Goal: Complete application form: Complete application form

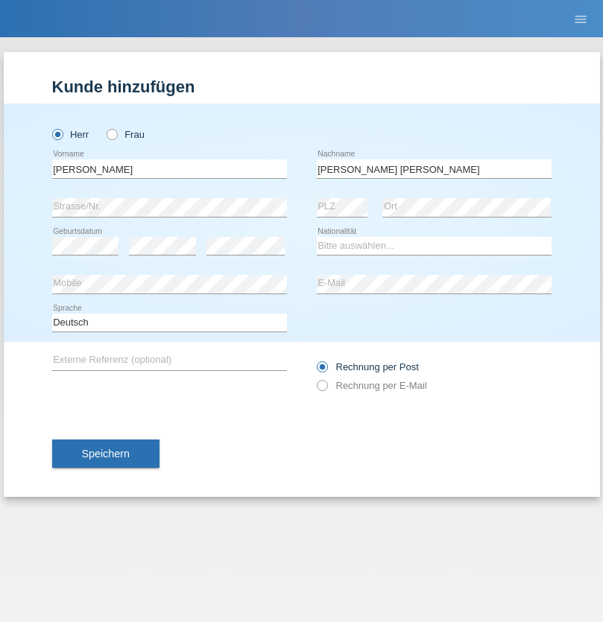
type input "Martins amaral"
select select "PT"
select select "C"
select select "22"
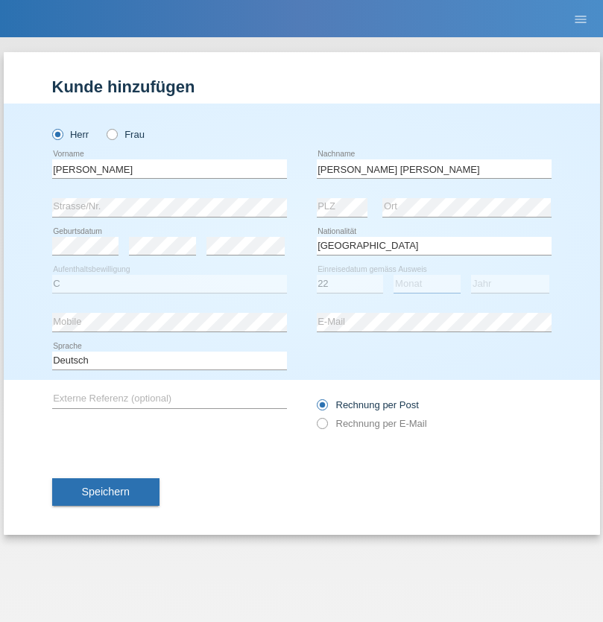
select select "02"
select select "2006"
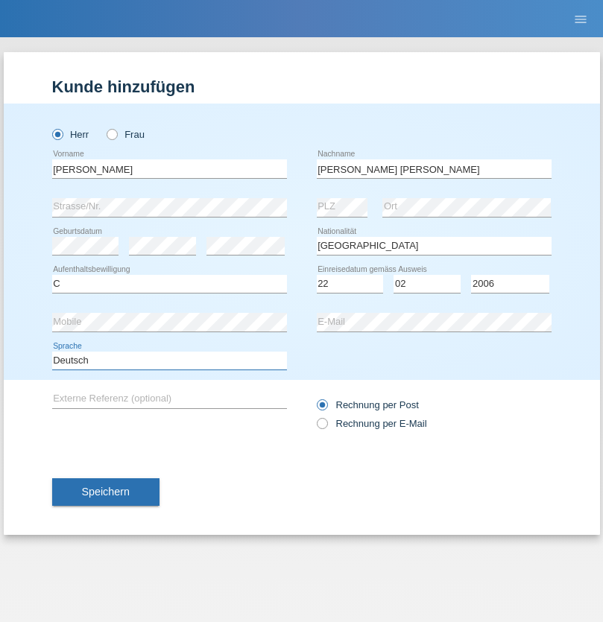
select select "en"
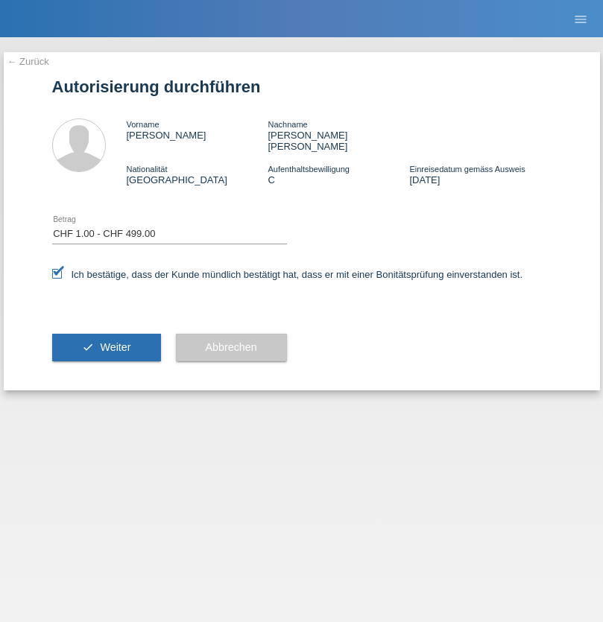
select select "1"
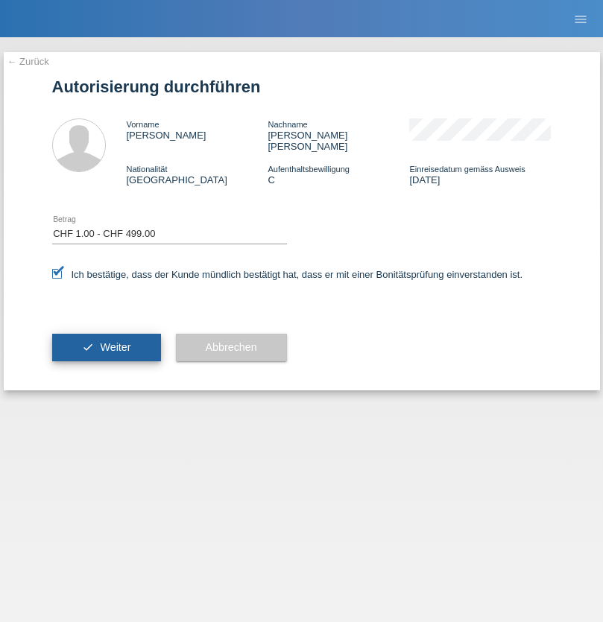
click at [106, 341] on span "Weiter" at bounding box center [115, 347] width 31 height 12
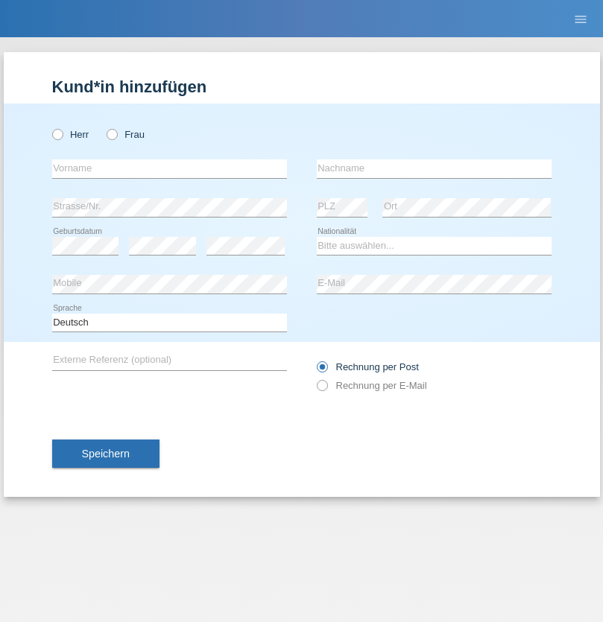
radio input "true"
click at [169, 168] on input "text" at bounding box center [169, 168] width 235 height 19
type input "[PERSON_NAME]"
click at [434, 168] on input "text" at bounding box center [434, 168] width 235 height 19
type input "Gross"
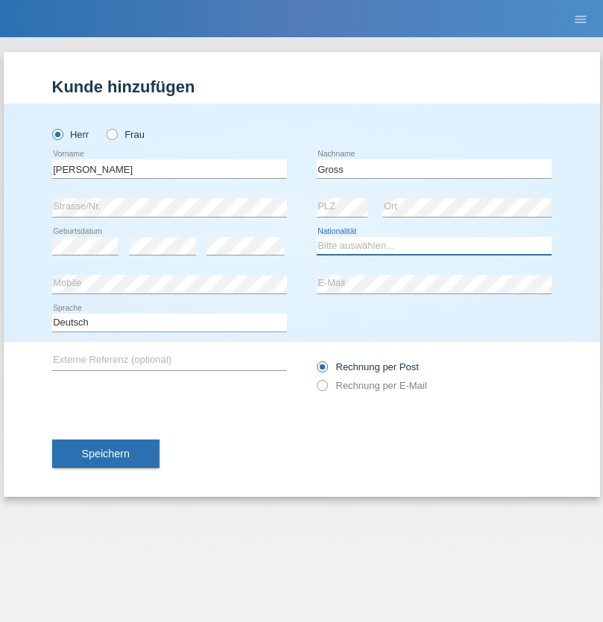
select select "CH"
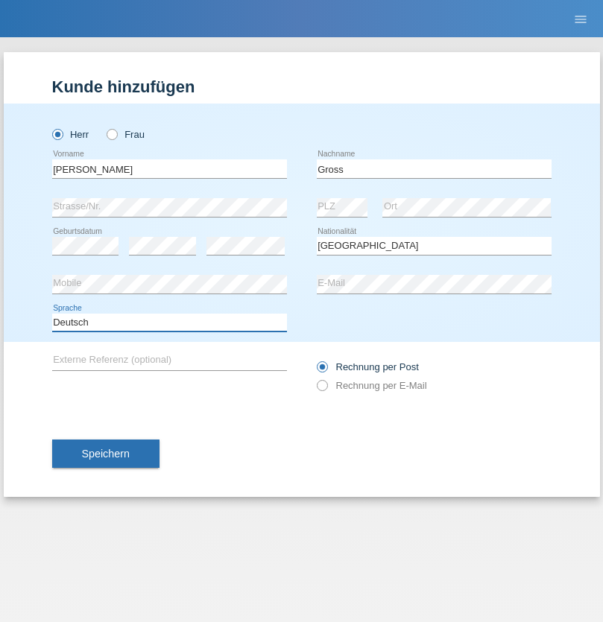
select select "en"
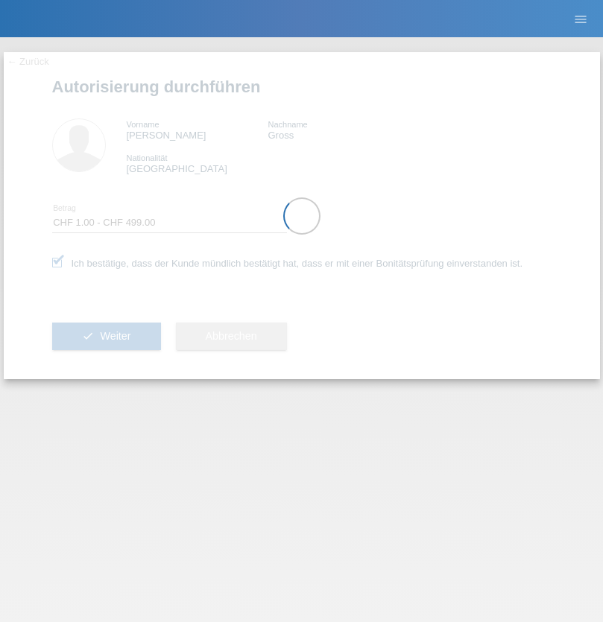
select select "1"
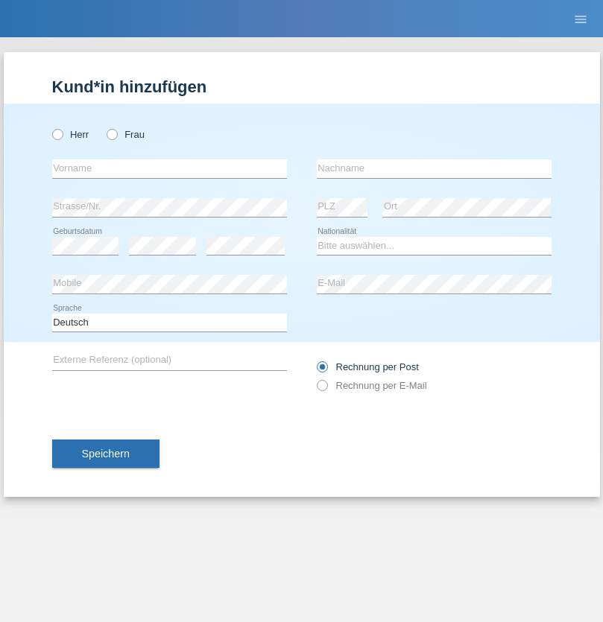
radio input "true"
click at [169, 168] on input "text" at bounding box center [169, 168] width 235 height 19
type input "[EMAIL_ADDRESS][DOMAIN_NAME]"
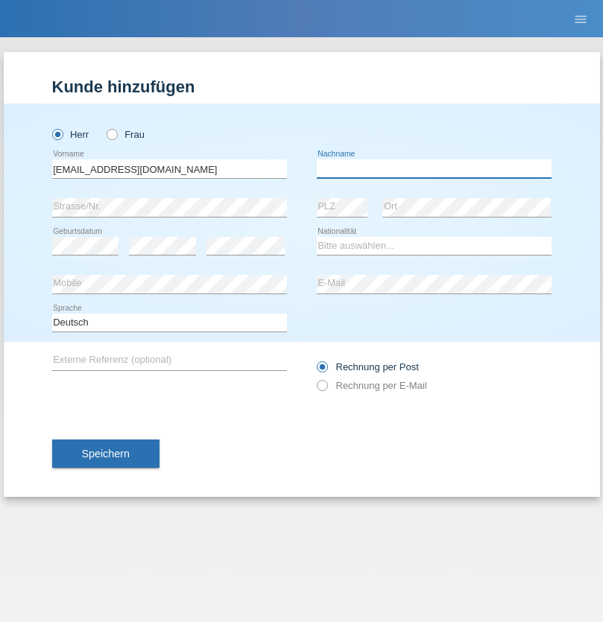
click at [434, 168] on input "text" at bounding box center [434, 168] width 235 height 19
type input "Li"
select select "TO"
select select "C"
select select "01"
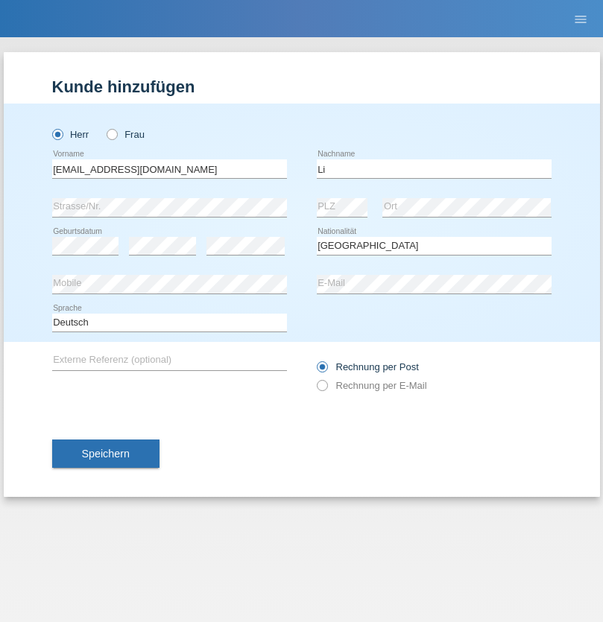
select select "01"
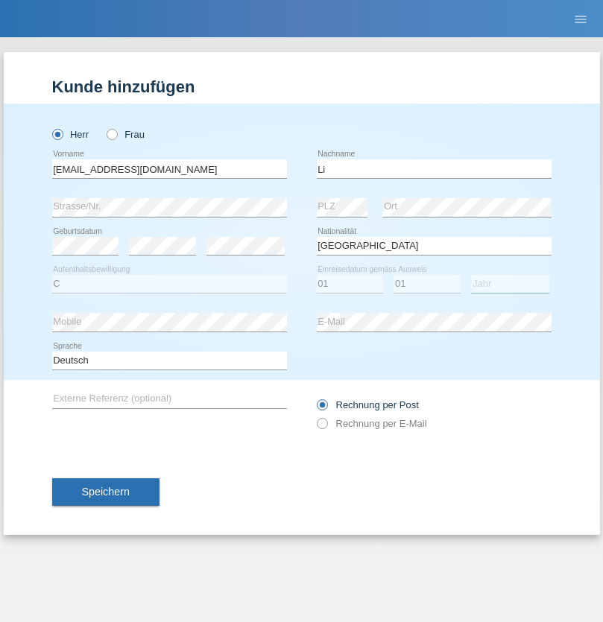
select select "1996"
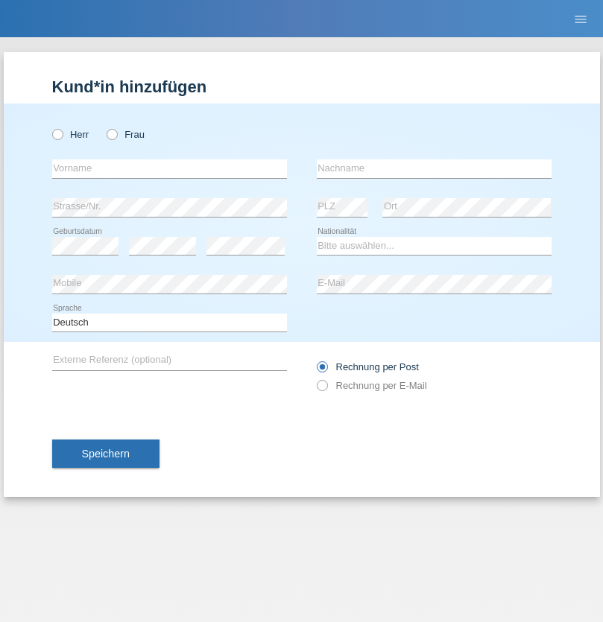
radio input "true"
click at [169, 168] on input "text" at bounding box center [169, 168] width 235 height 19
type input "Michel"
click at [434, 168] on input "text" at bounding box center [434, 168] width 235 height 19
type input "Farner"
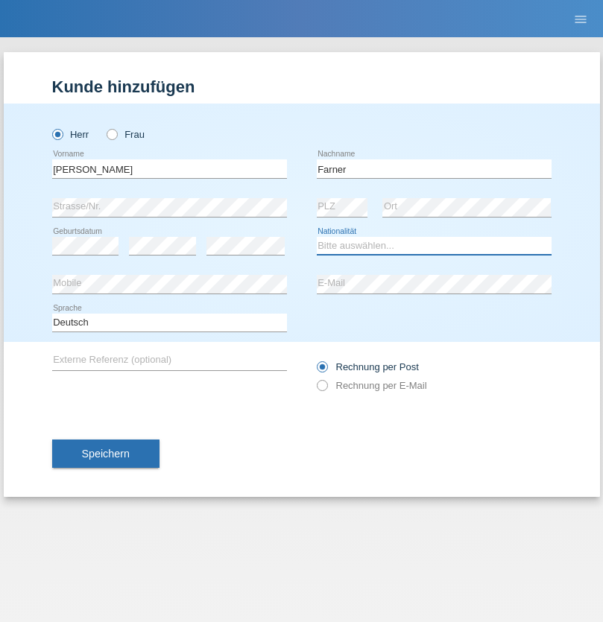
select select "CH"
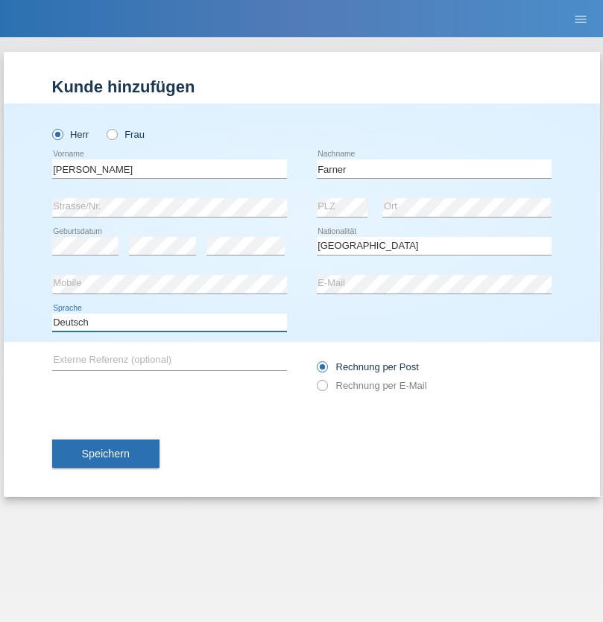
select select "en"
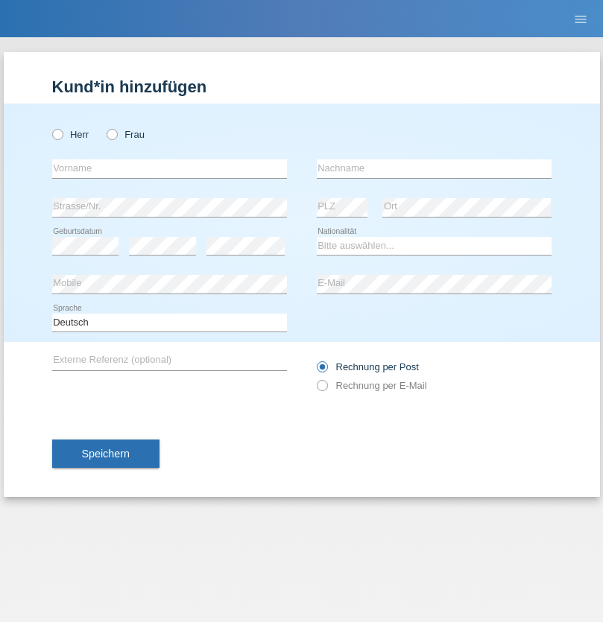
radio input "true"
select select "NL"
select select "C"
select select "01"
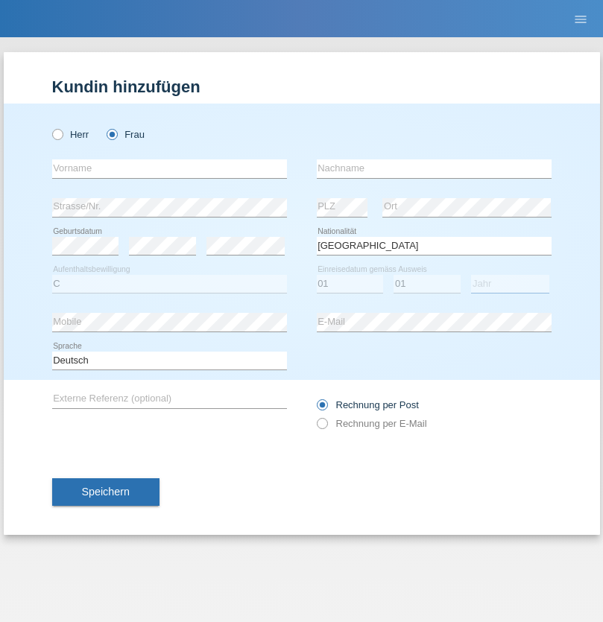
select select "2021"
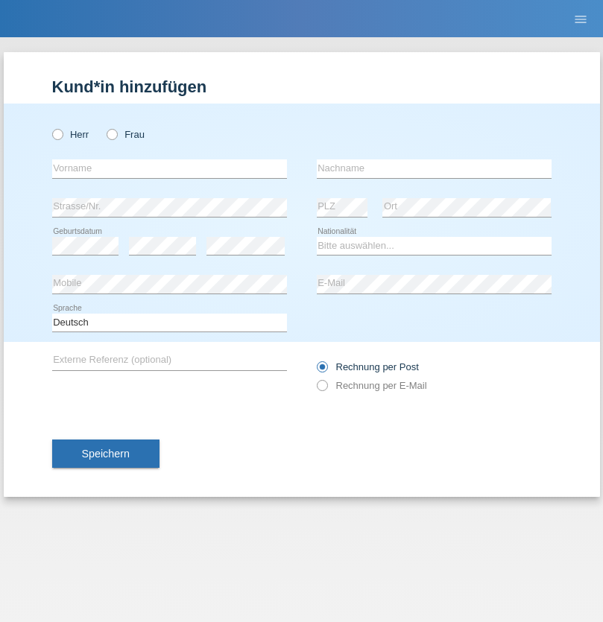
radio input "true"
click at [169, 168] on input "text" at bounding box center [169, 168] width 235 height 19
type input "[PERSON_NAME]"
click at [434, 168] on input "text" at bounding box center [434, 168] width 235 height 19
type input "Amaral"
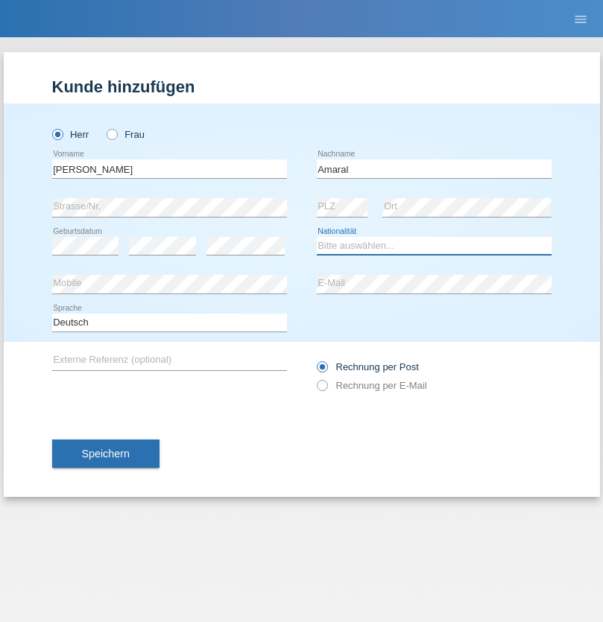
select select "PT"
select select "C"
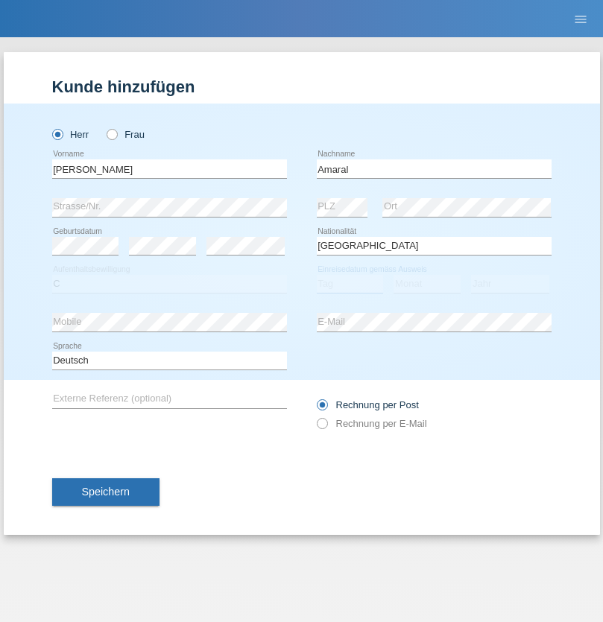
select select "06"
select select "07"
select select "2019"
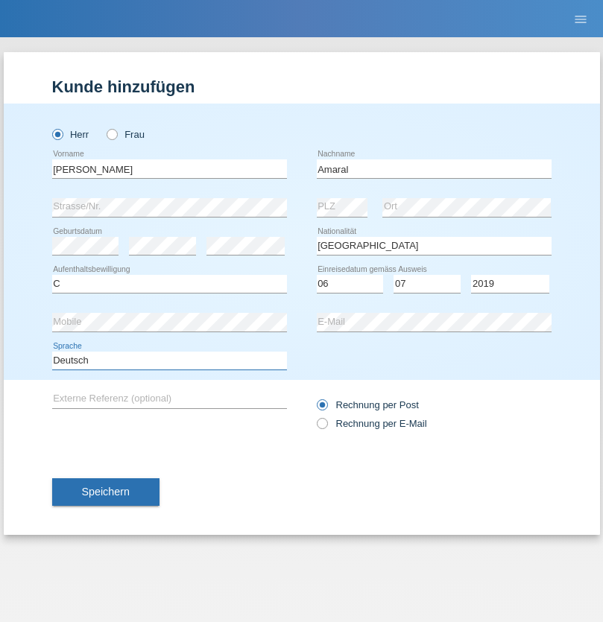
select select "en"
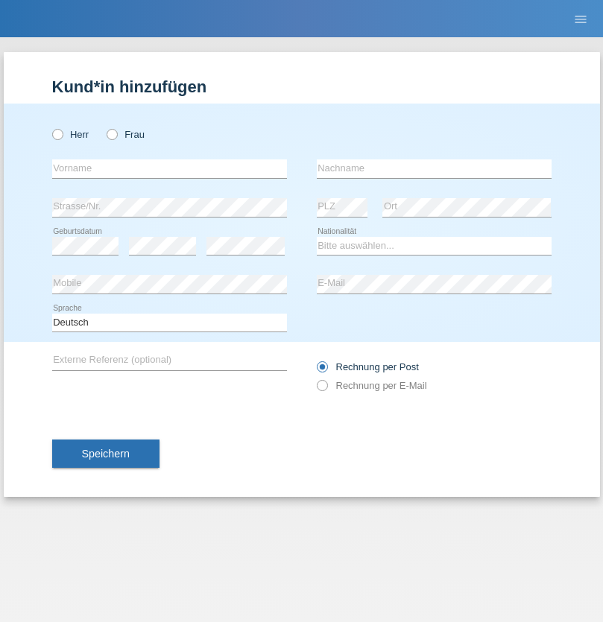
radio input "true"
click at [169, 168] on input "text" at bounding box center [169, 168] width 235 height 19
type input "[PERSON_NAME]"
click at [434, 168] on input "text" at bounding box center [434, 168] width 235 height 19
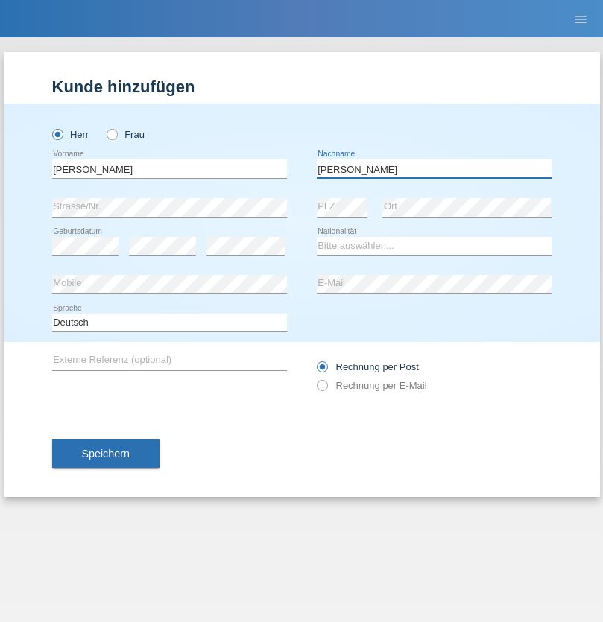
type input "[PERSON_NAME]"
select select "DE"
select select "C"
select select "05"
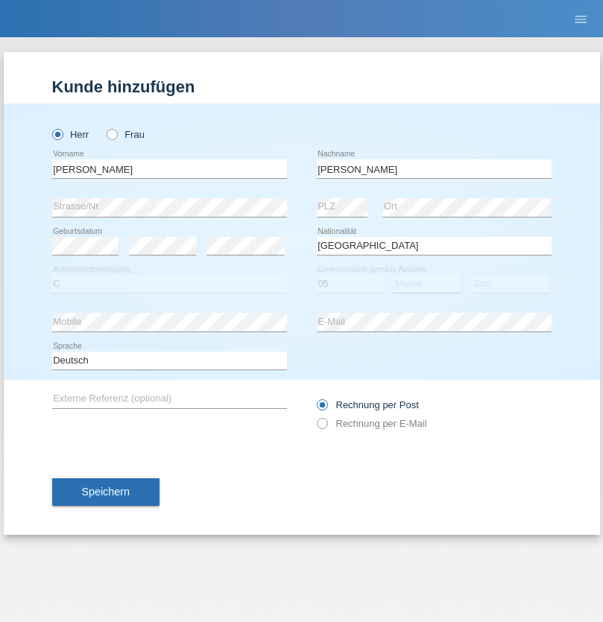
select select "04"
select select "2021"
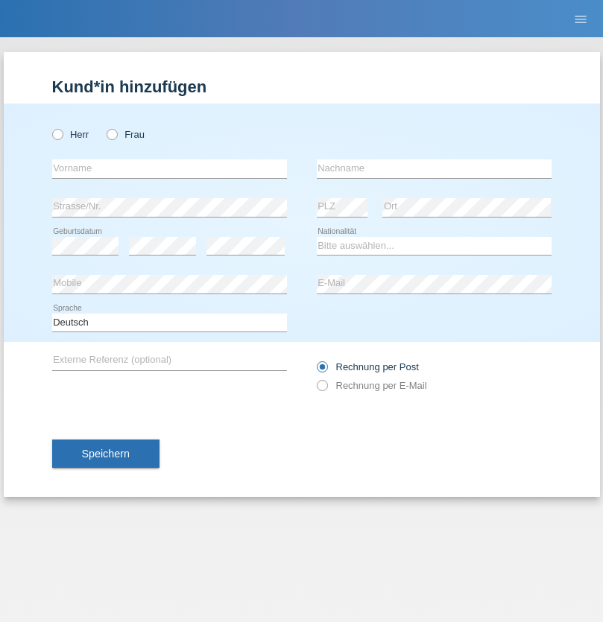
radio input "true"
click at [169, 168] on input "text" at bounding box center [169, 168] width 235 height 19
type input "Schumacher"
click at [434, 168] on input "text" at bounding box center [434, 168] width 235 height 19
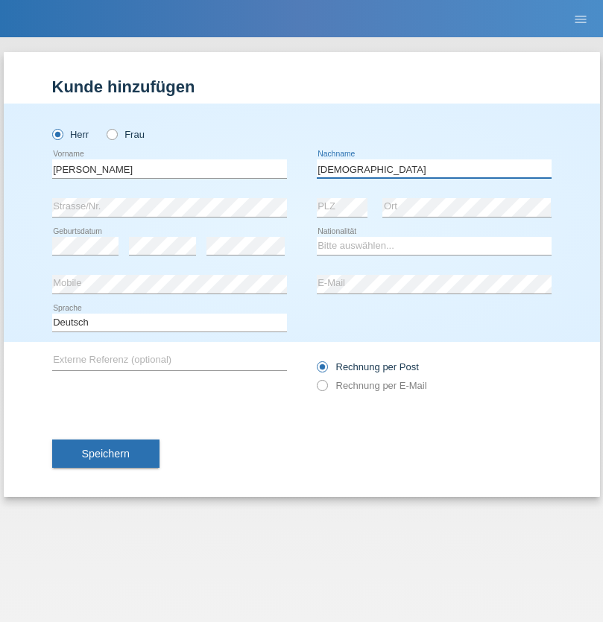
type input "Christian"
select select "CH"
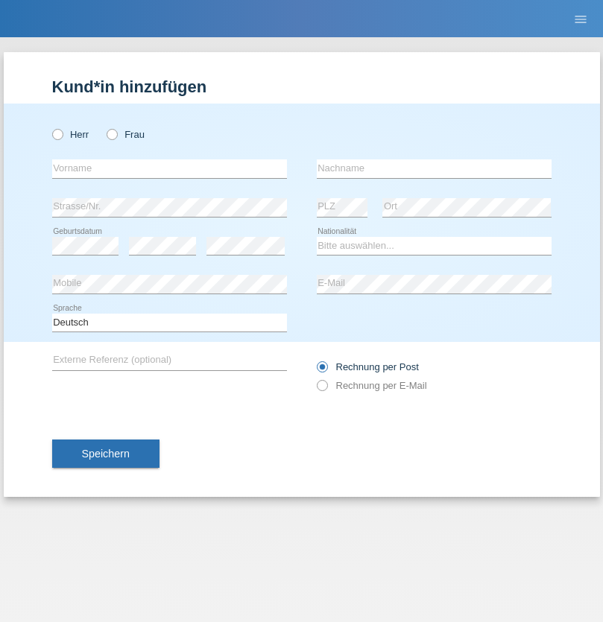
radio input "true"
click at [169, 168] on input "text" at bounding box center [169, 168] width 235 height 19
type input "agnertina"
click at [434, 168] on input "text" at bounding box center [434, 168] width 235 height 19
type input "noshaj"
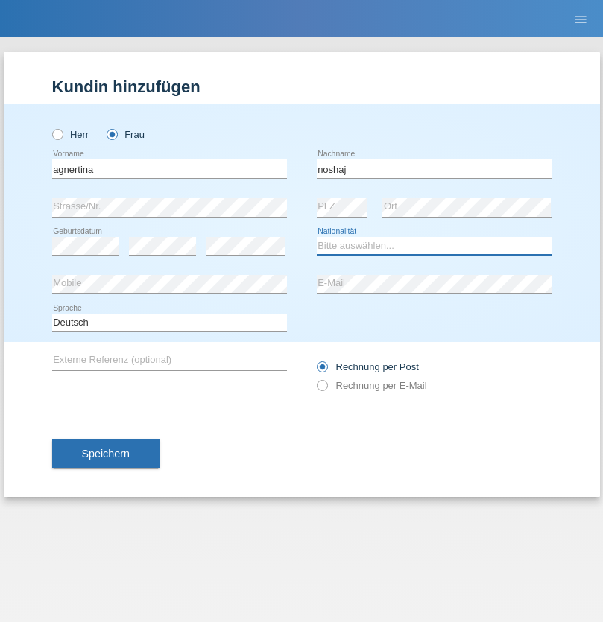
select select "NL"
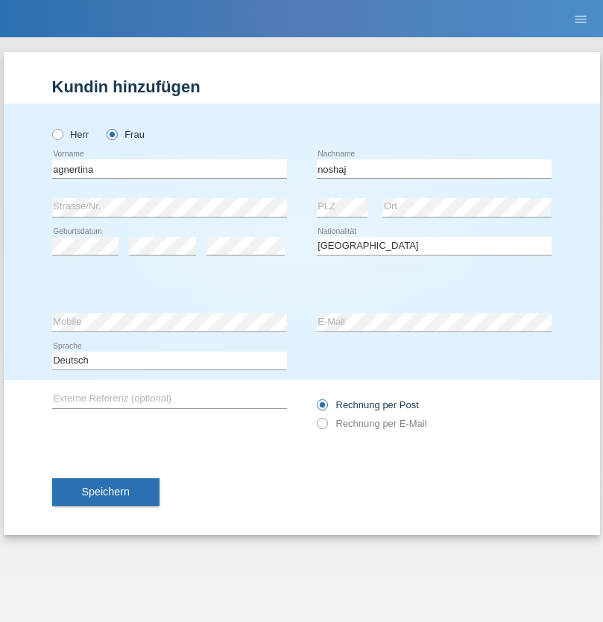
select select "C"
select select "01"
select select "08"
select select "2021"
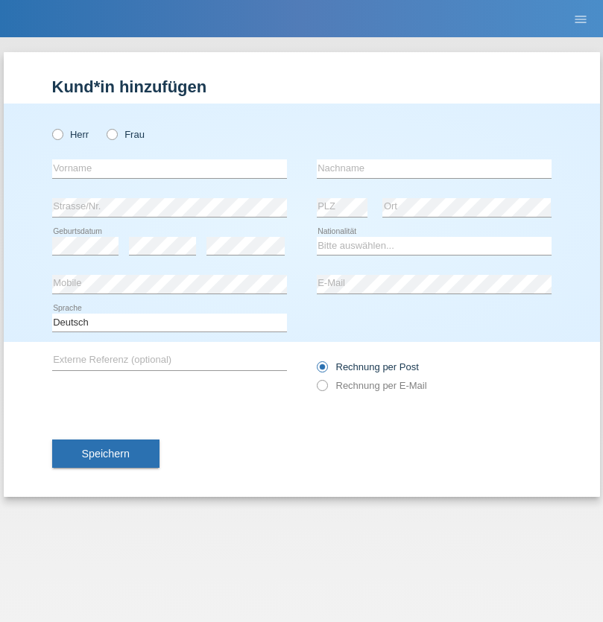
radio input "true"
click at [169, 168] on input "text" at bounding box center [169, 168] width 235 height 19
type input "Miguel"
click at [434, 168] on input "text" at bounding box center [434, 168] width 235 height 19
type input "Pinzo"
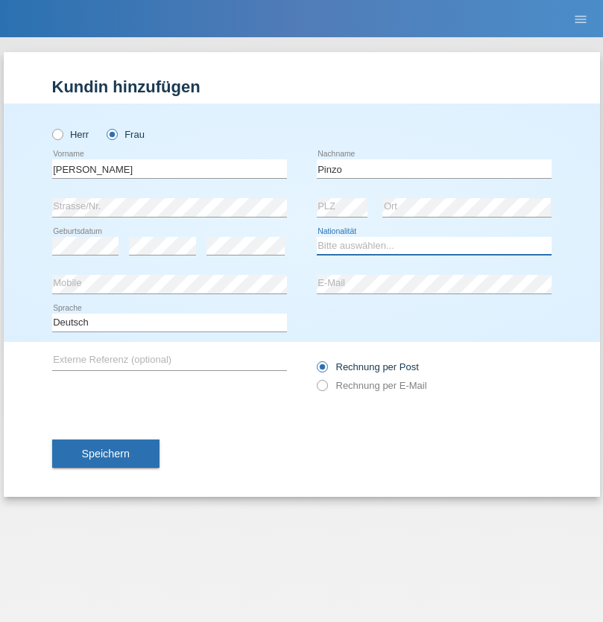
select select "CH"
radio input "true"
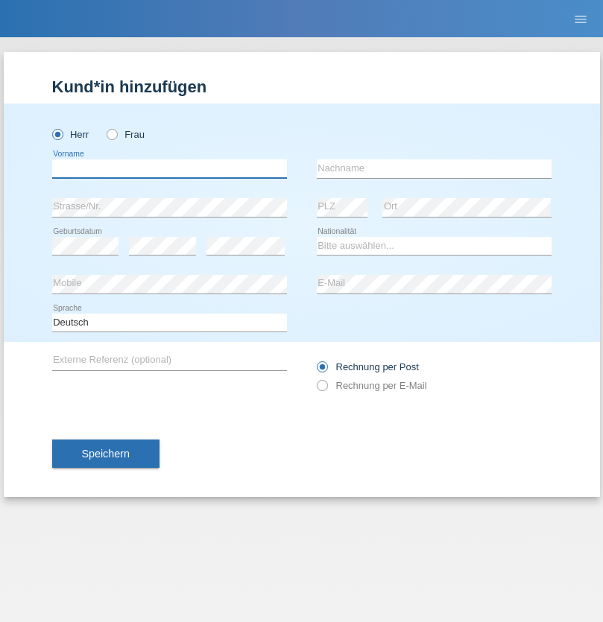
click at [169, 168] on input "text" at bounding box center [169, 168] width 235 height 19
type input "ali"
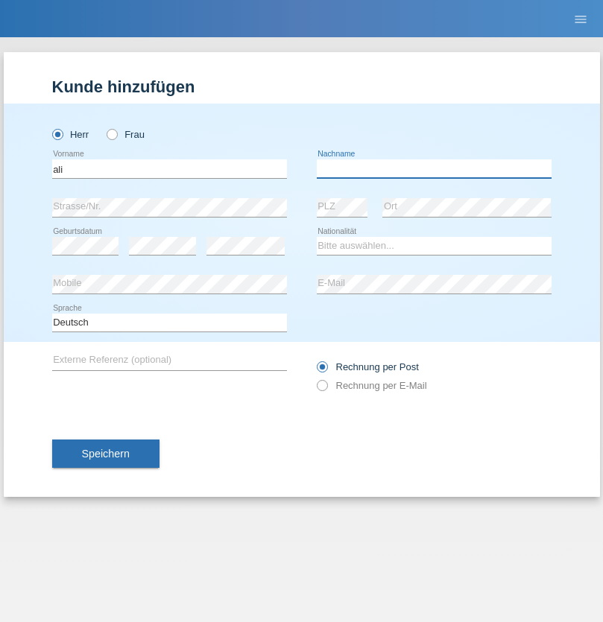
click at [434, 168] on input "text" at bounding box center [434, 168] width 235 height 19
type input "Amini"
select select "AF"
select select "C"
select select "18"
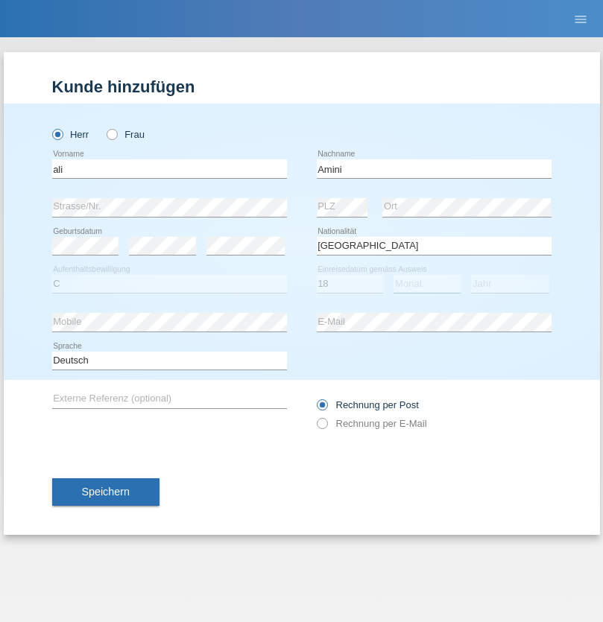
select select "08"
select select "2015"
